Goal: Task Accomplishment & Management: Complete application form

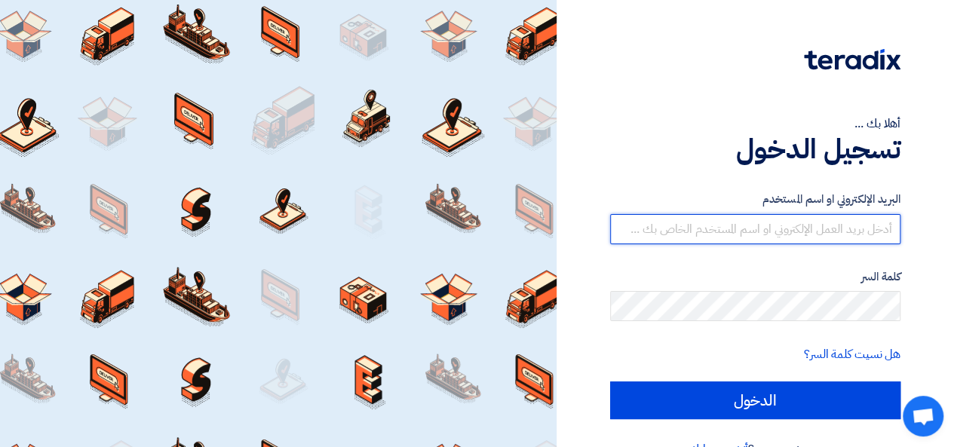
type input "[EMAIL_ADDRESS][DOMAIN_NAME]"
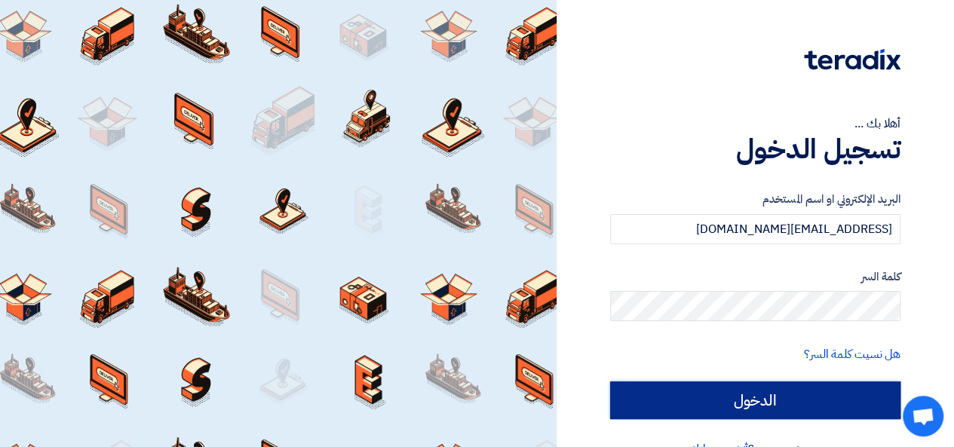
click at [775, 405] on input "الدخول" at bounding box center [755, 400] width 290 height 38
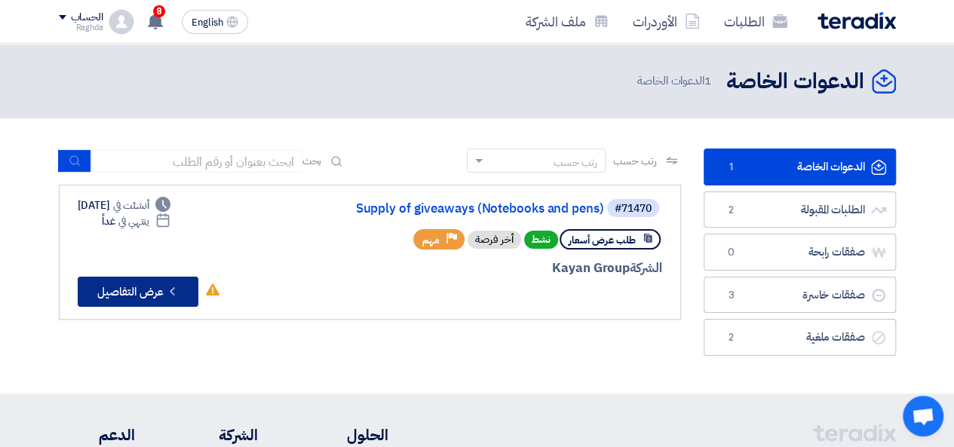
click at [154, 292] on button "Check details عرض التفاصيل" at bounding box center [138, 292] width 121 height 30
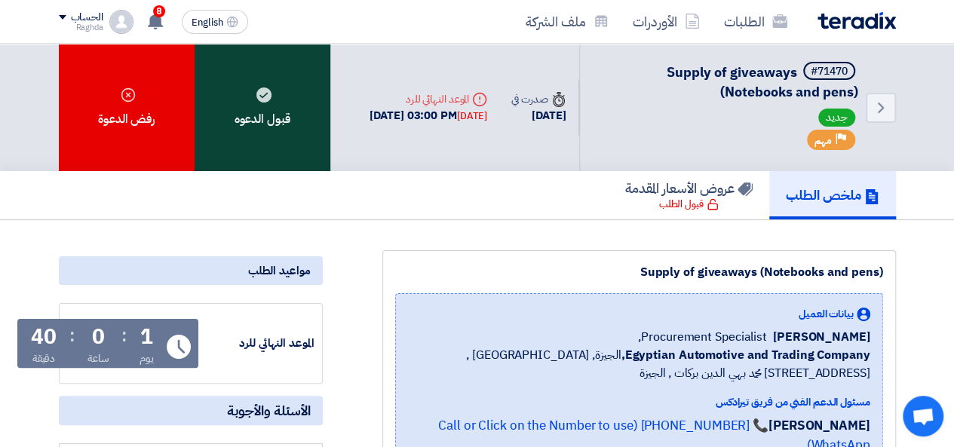
click at [240, 78] on div "قبول الدعوه" at bounding box center [262, 107] width 136 height 127
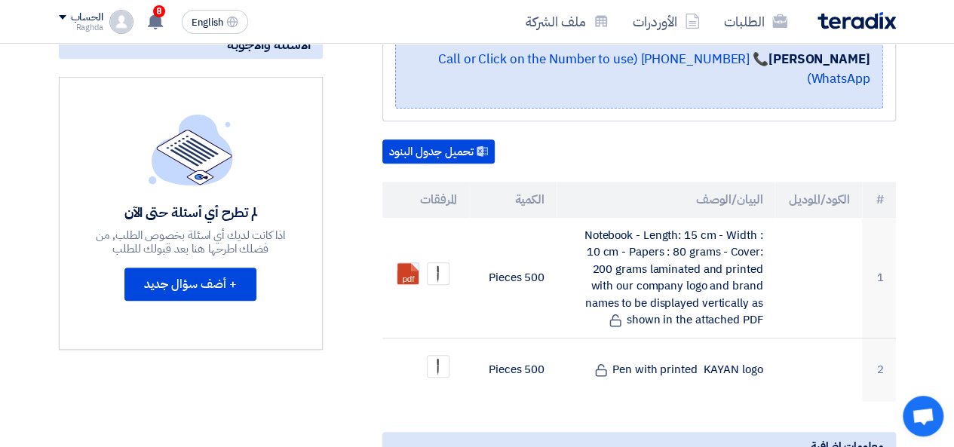
scroll to position [369, 0]
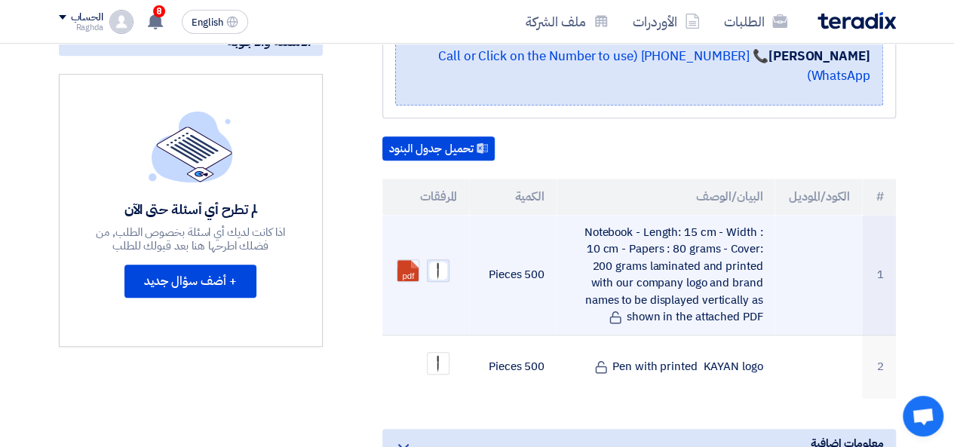
click at [442, 260] on img at bounding box center [437, 270] width 21 height 21
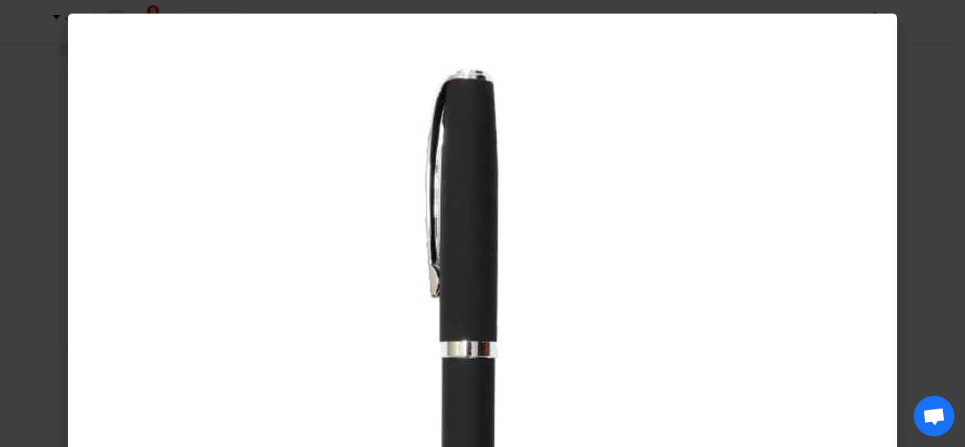
click at [749, 183] on img at bounding box center [483, 403] width 754 height 754
click at [936, 210] on modal-container at bounding box center [482, 223] width 965 height 447
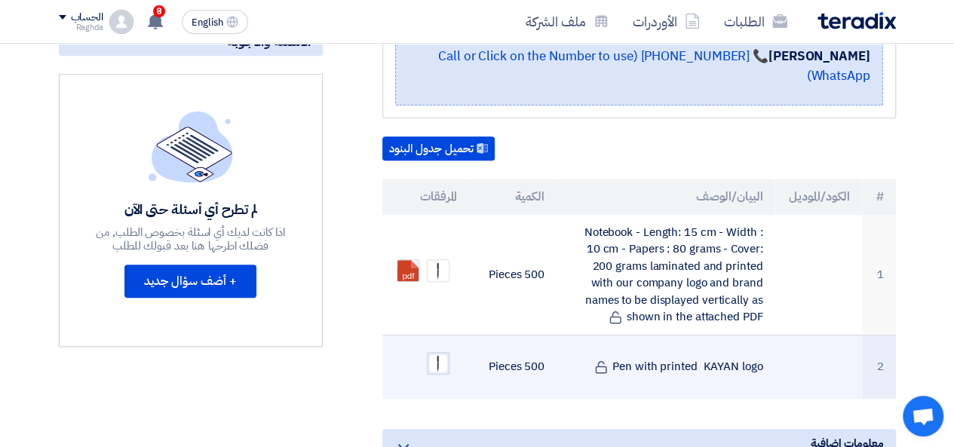
click at [431, 353] on img at bounding box center [437, 363] width 21 height 21
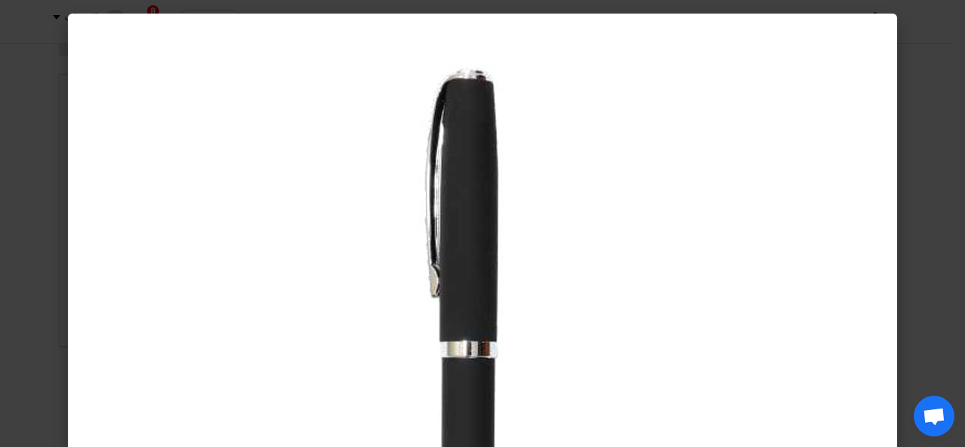
click at [882, 207] on div at bounding box center [482, 403] width 829 height 778
click at [944, 226] on modal-container at bounding box center [482, 223] width 965 height 447
